Goal: Task Accomplishment & Management: Use online tool/utility

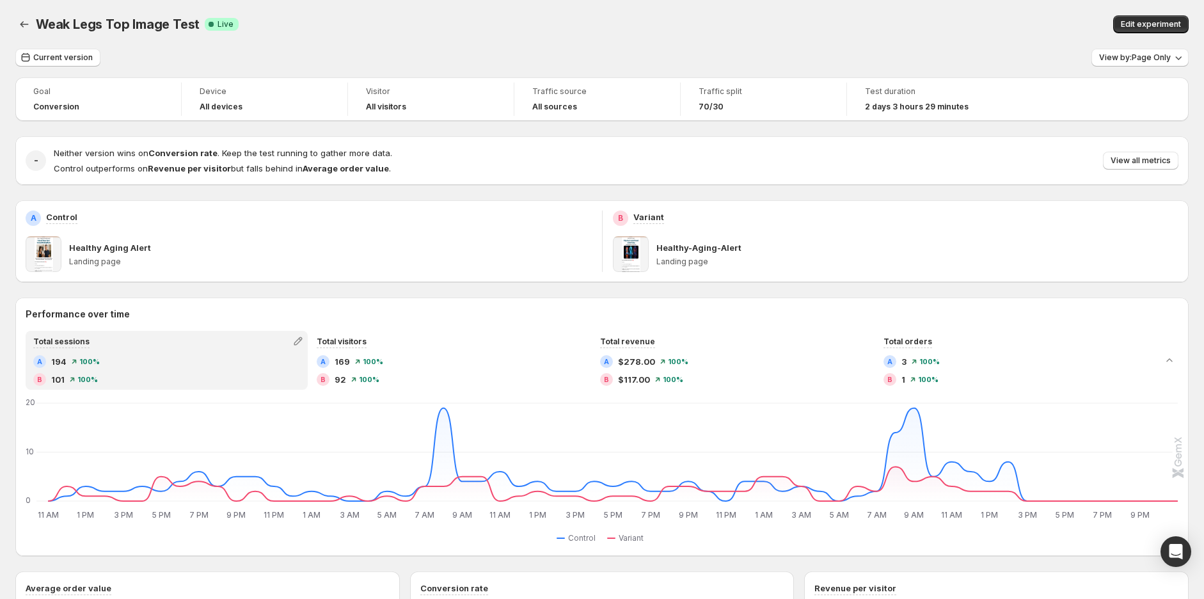
click at [964, 22] on div "Edit experiment" at bounding box center [934, 24] width 510 height 18
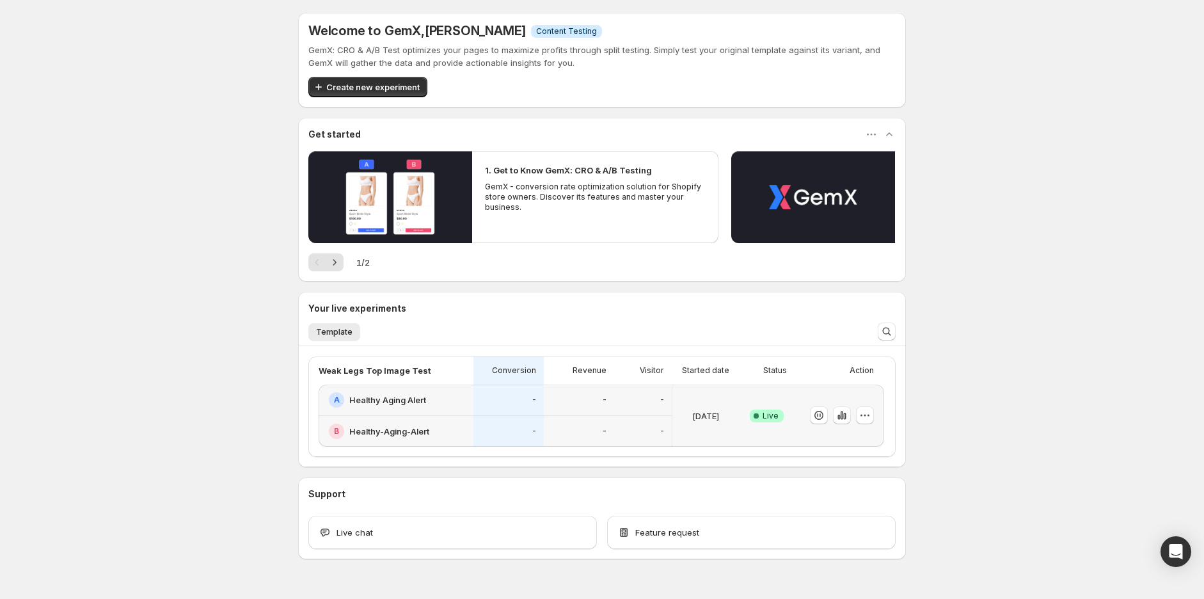
click at [523, 431] on div "-" at bounding box center [508, 432] width 55 height 16
